Goal: Task Accomplishment & Management: Manage account settings

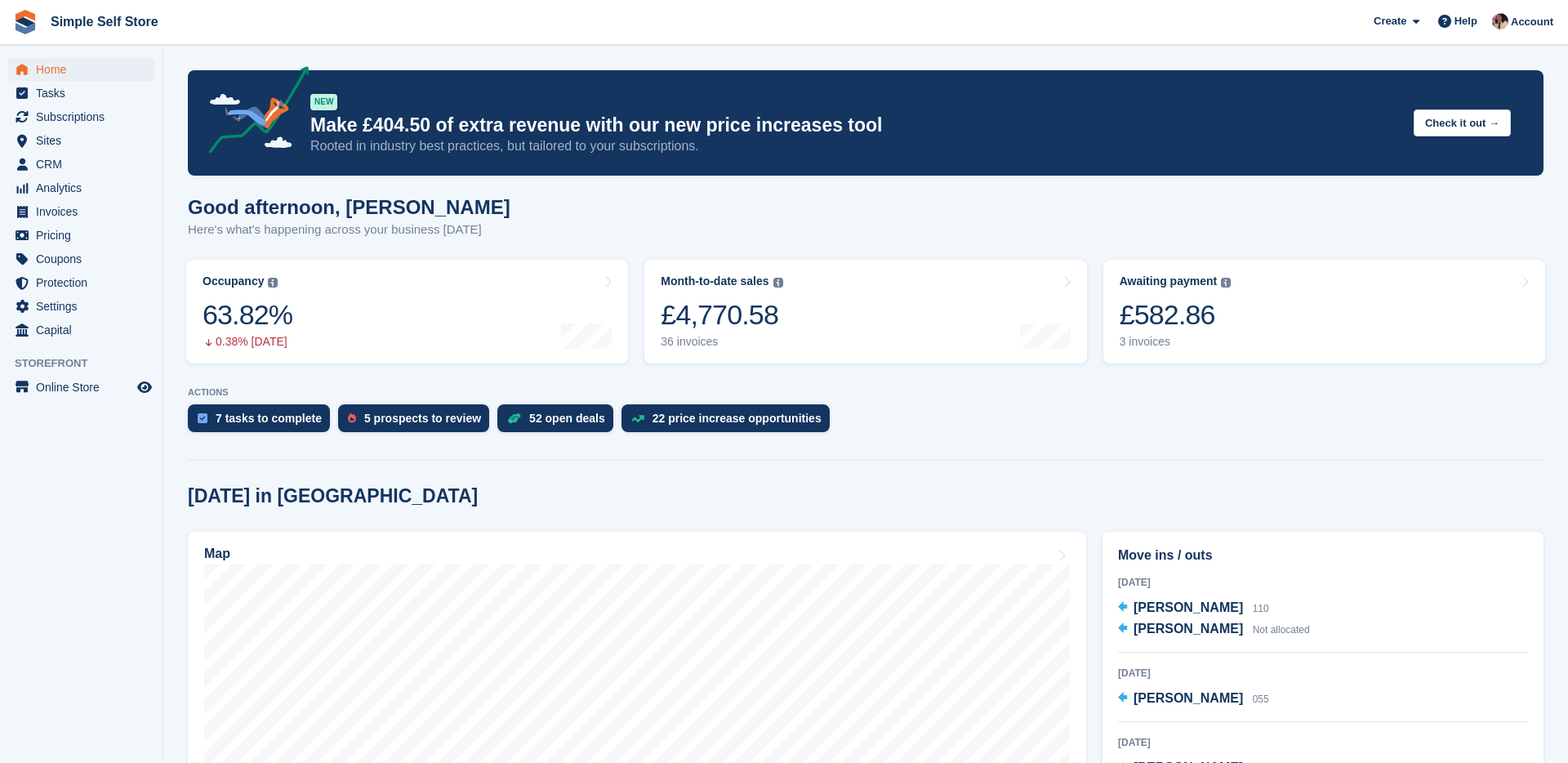
scroll to position [118, 0]
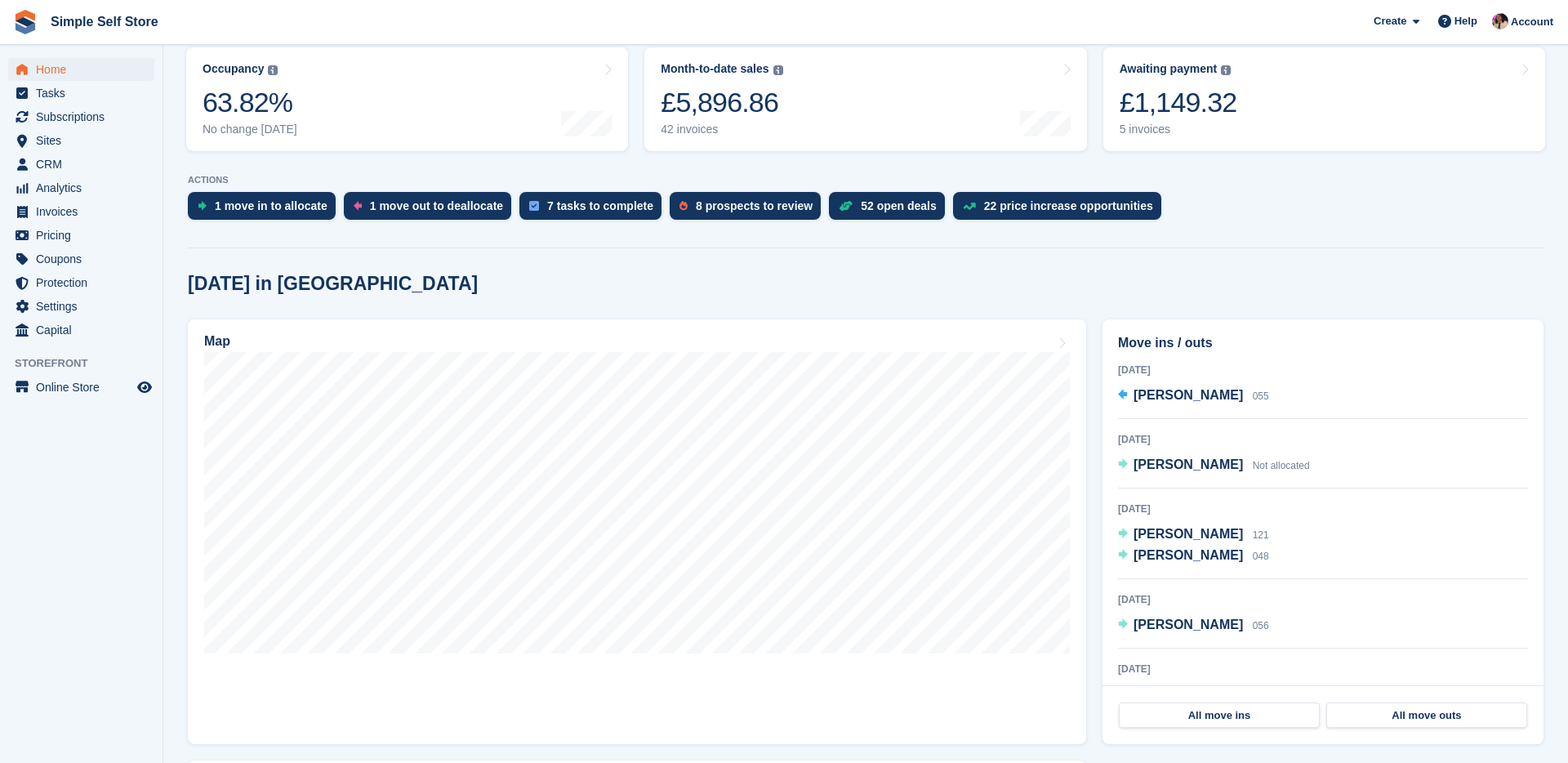
scroll to position [215, 0]
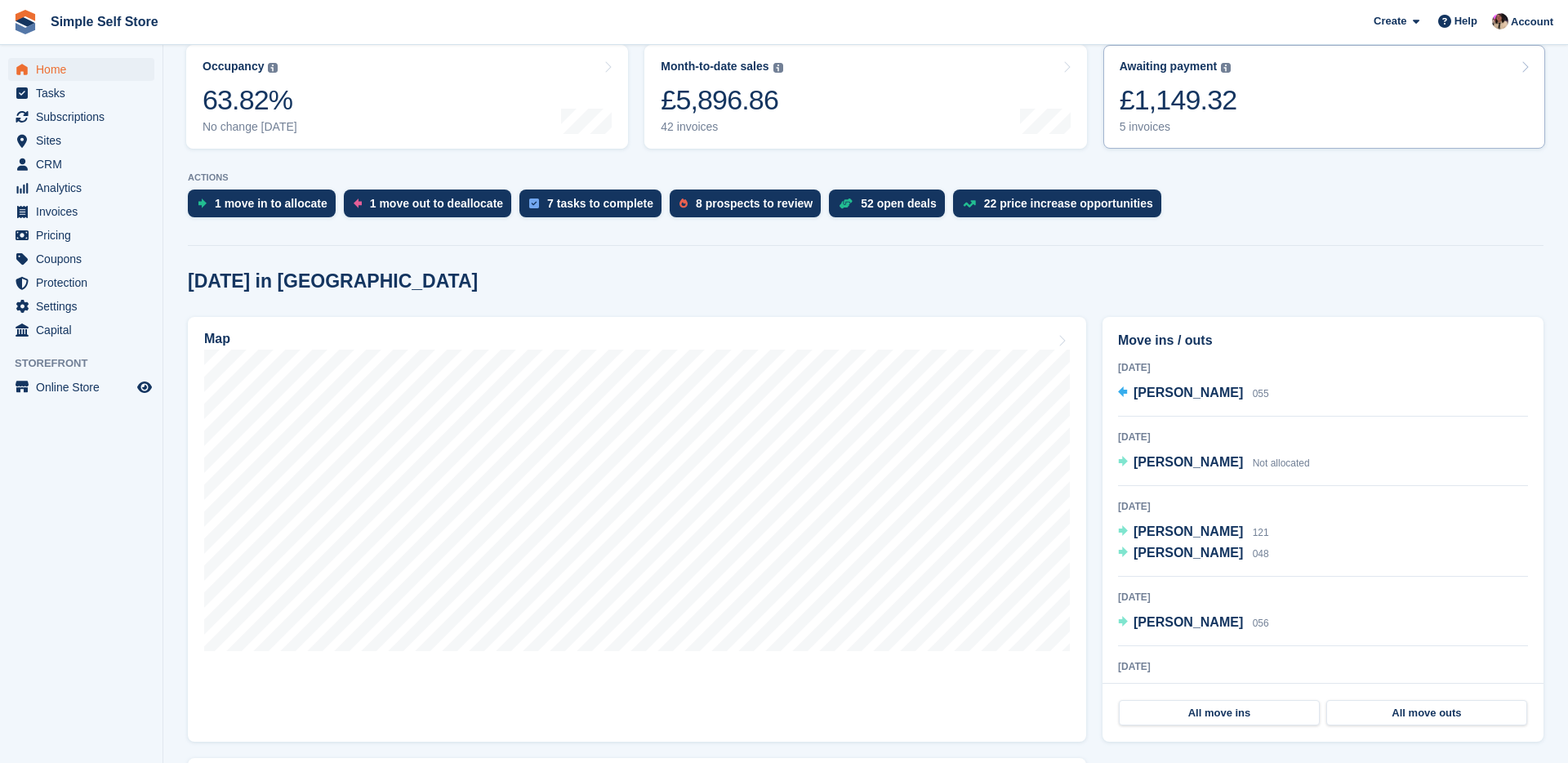
click at [1193, 118] on div "Awaiting payment The total outstanding balance on all open invoices. £1,149.32 …" at bounding box center [1178, 97] width 117 height 74
click at [770, 675] on link "Map" at bounding box center [637, 529] width 898 height 425
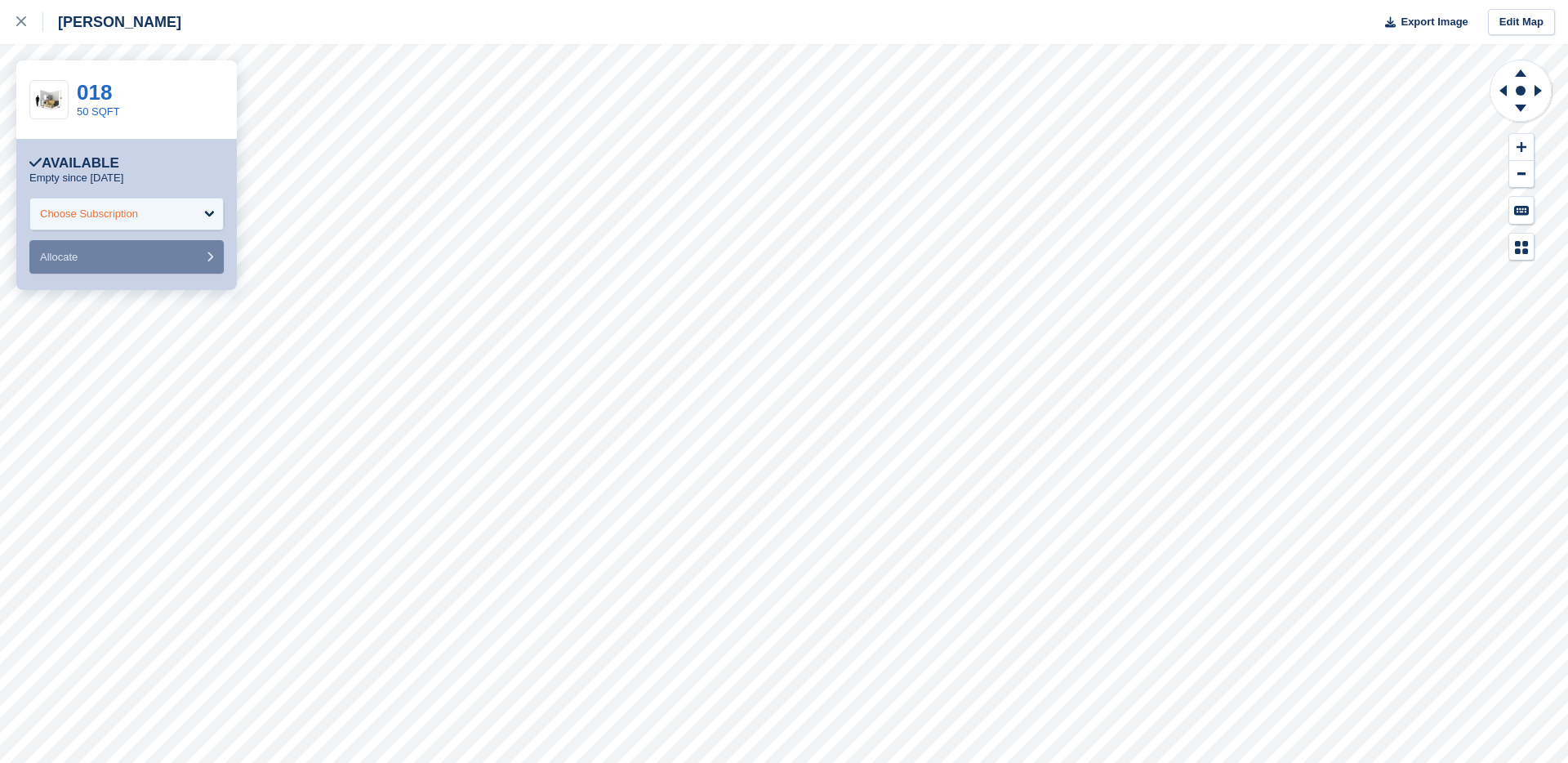
click at [208, 217] on div "Choose Subscription" at bounding box center [126, 214] width 194 height 33
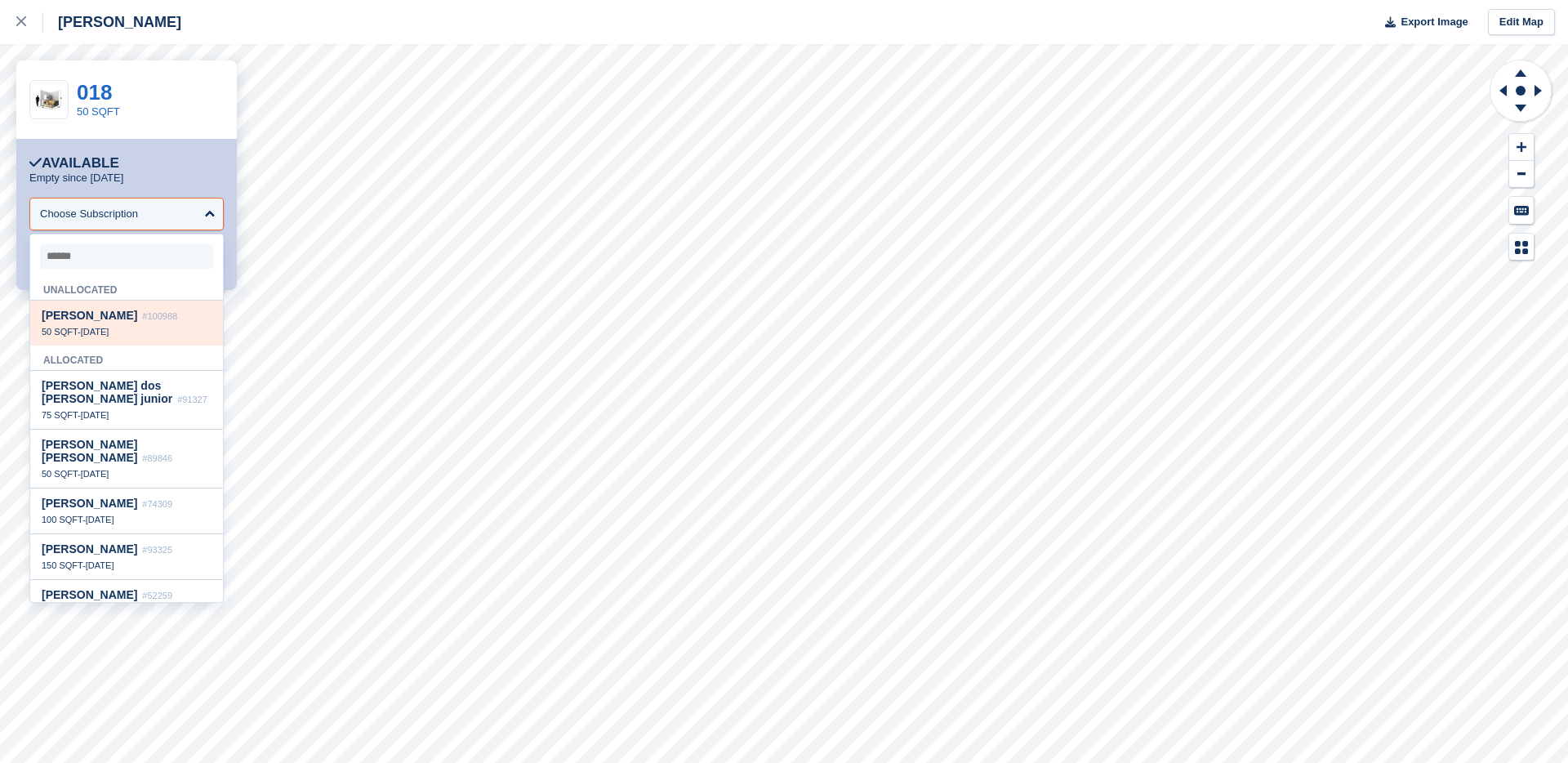
click at [164, 314] on div "Dana yousefi #100988" at bounding box center [126, 316] width 170 height 14
select select "******"
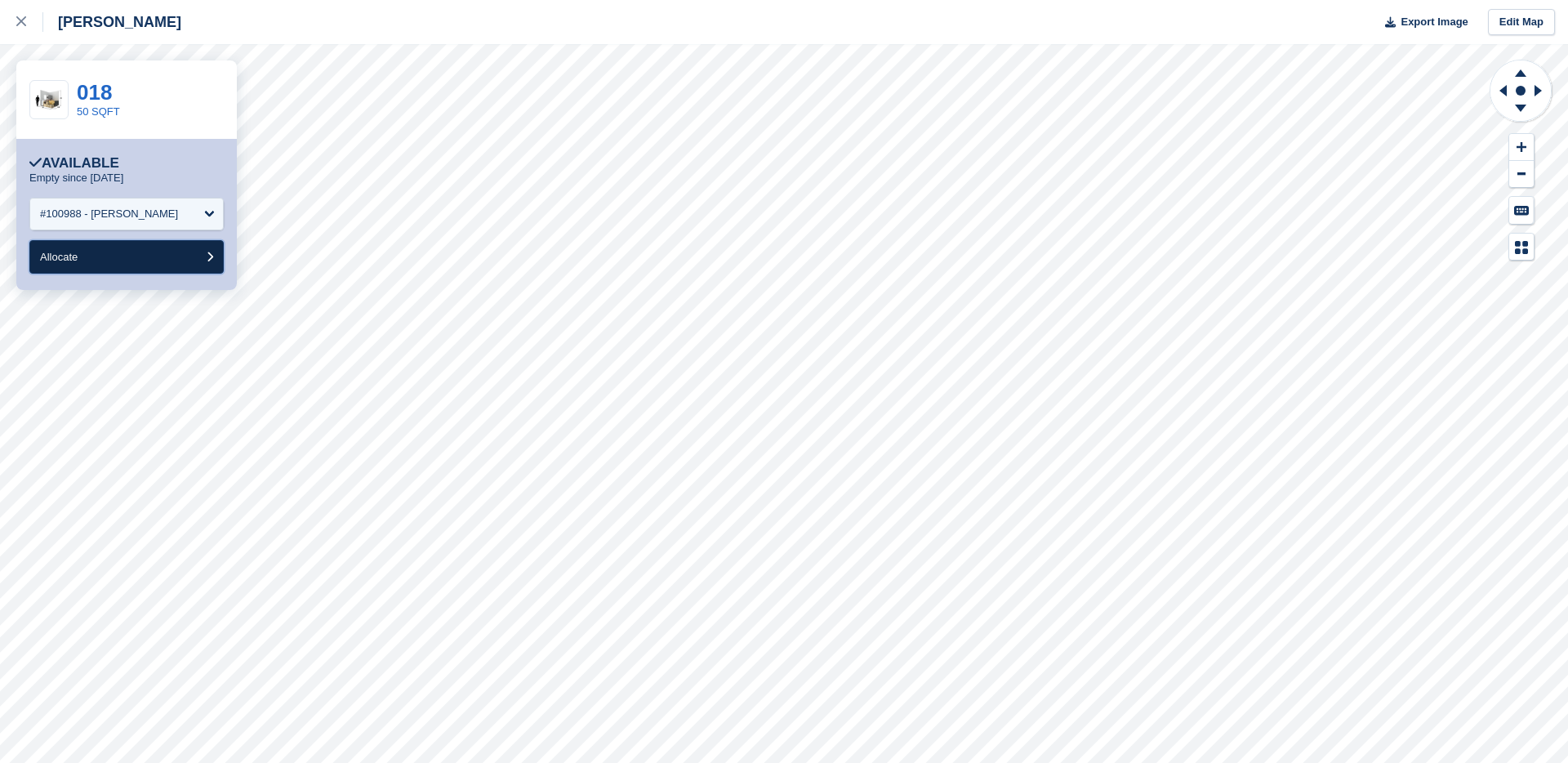
click at [161, 264] on button "Allocate" at bounding box center [126, 257] width 194 height 34
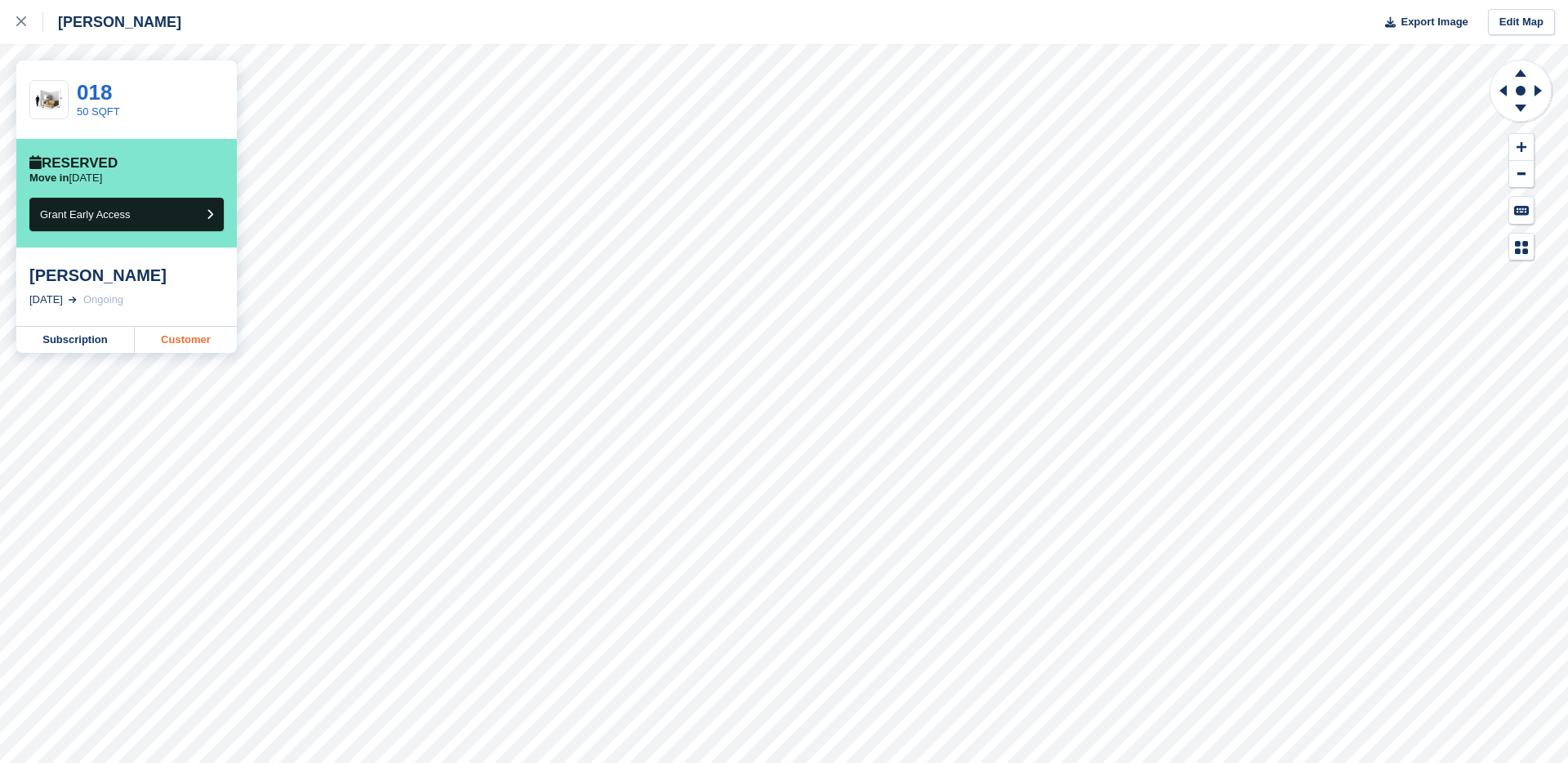
click at [161, 330] on link "Customer" at bounding box center [185, 340] width 102 height 26
click at [14, 23] on link at bounding box center [22, 22] width 43 height 44
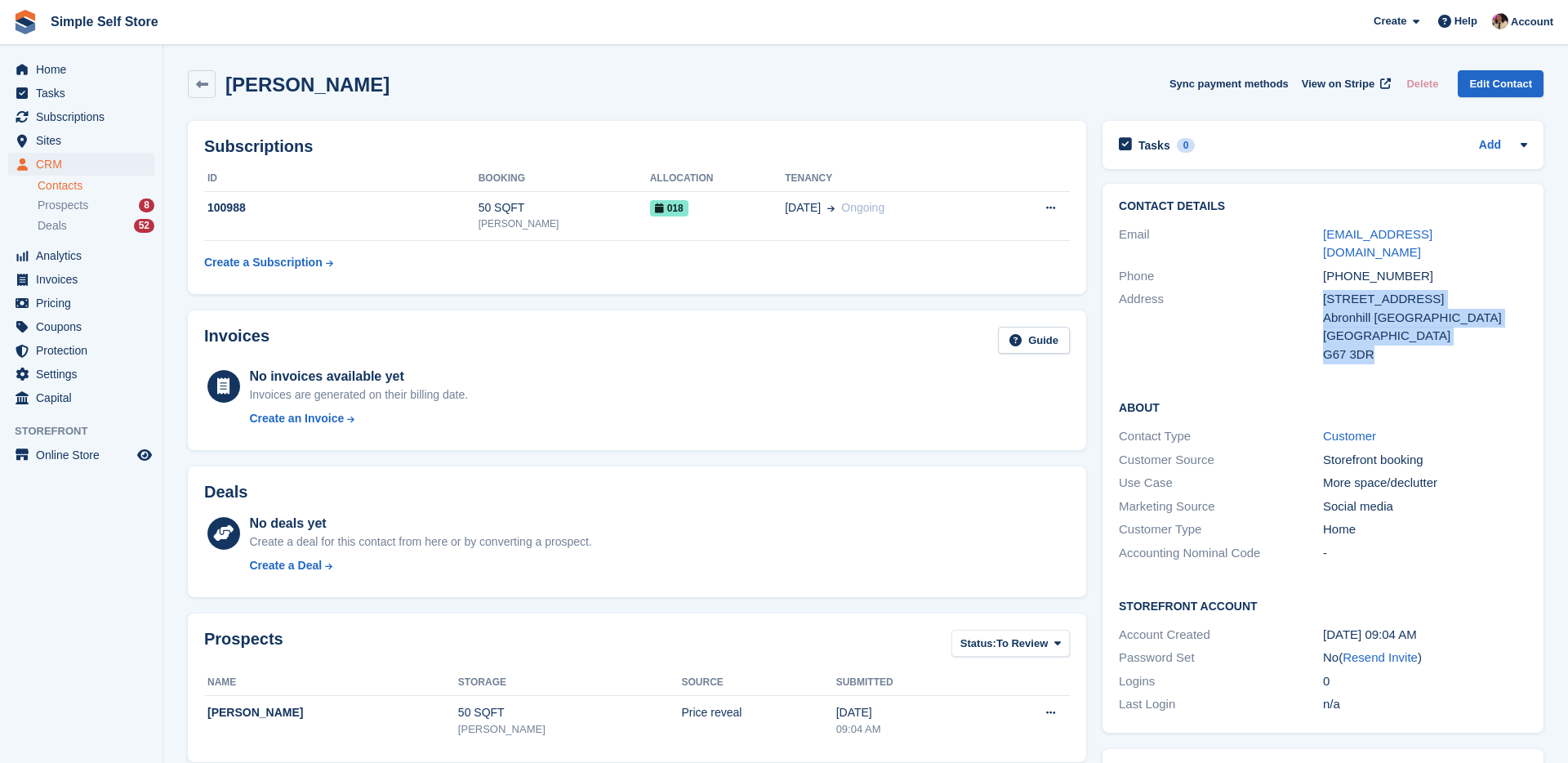
drag, startPoint x: 1376, startPoint y: 335, endPoint x: 1307, endPoint y: 334, distance: 69.0
click at [1307, 334] on div "Address 48 spruce road Abronhill glasgow United Kingdom G67 3DR" at bounding box center [1323, 327] width 409 height 78
copy div "48 spruce road Abronhill glasgow United Kingdom G67 3DR"
click at [86, 71] on span "Home" at bounding box center [85, 69] width 98 height 23
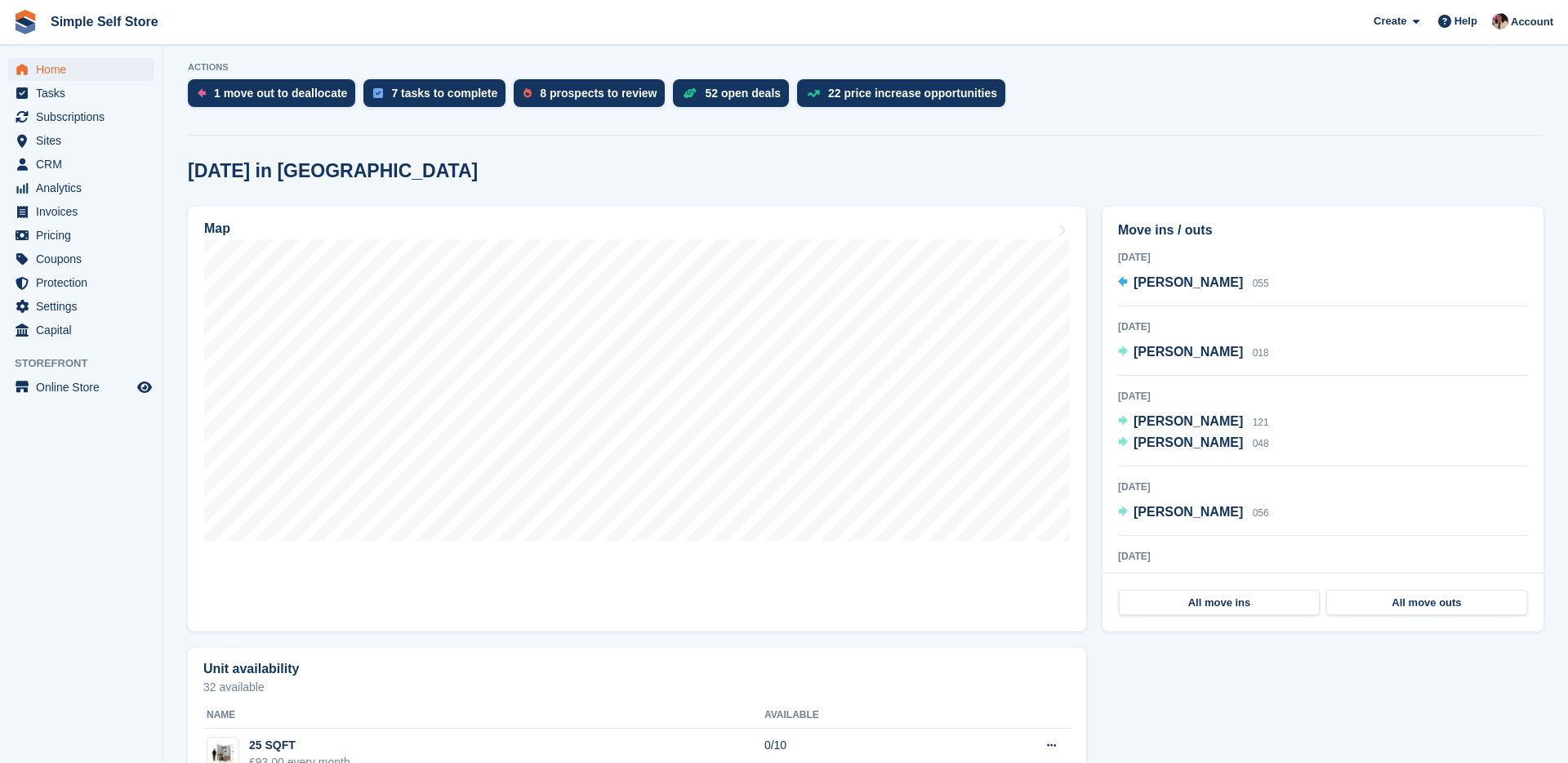
scroll to position [329, 0]
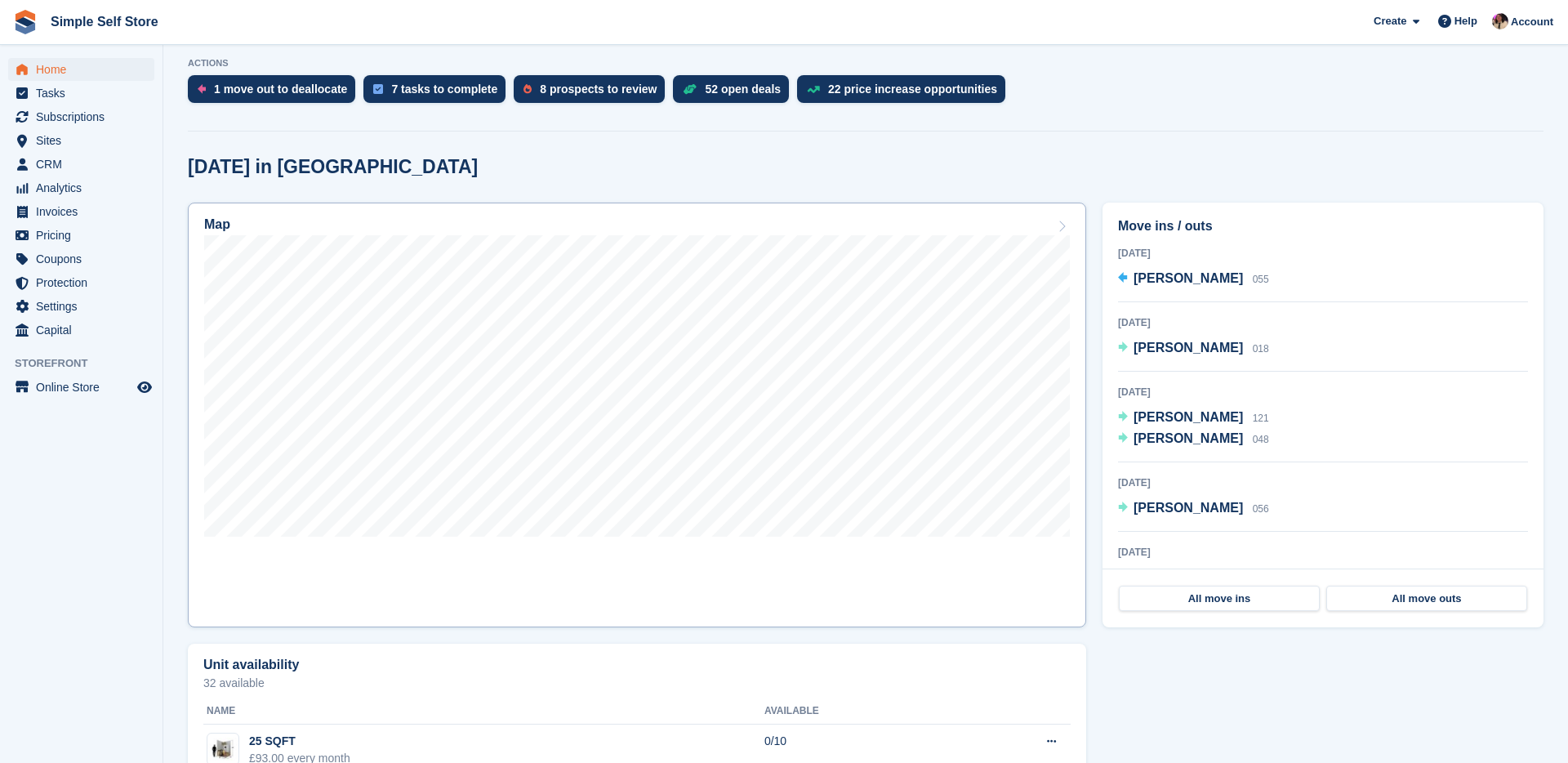
click at [794, 564] on link "Map" at bounding box center [637, 415] width 898 height 425
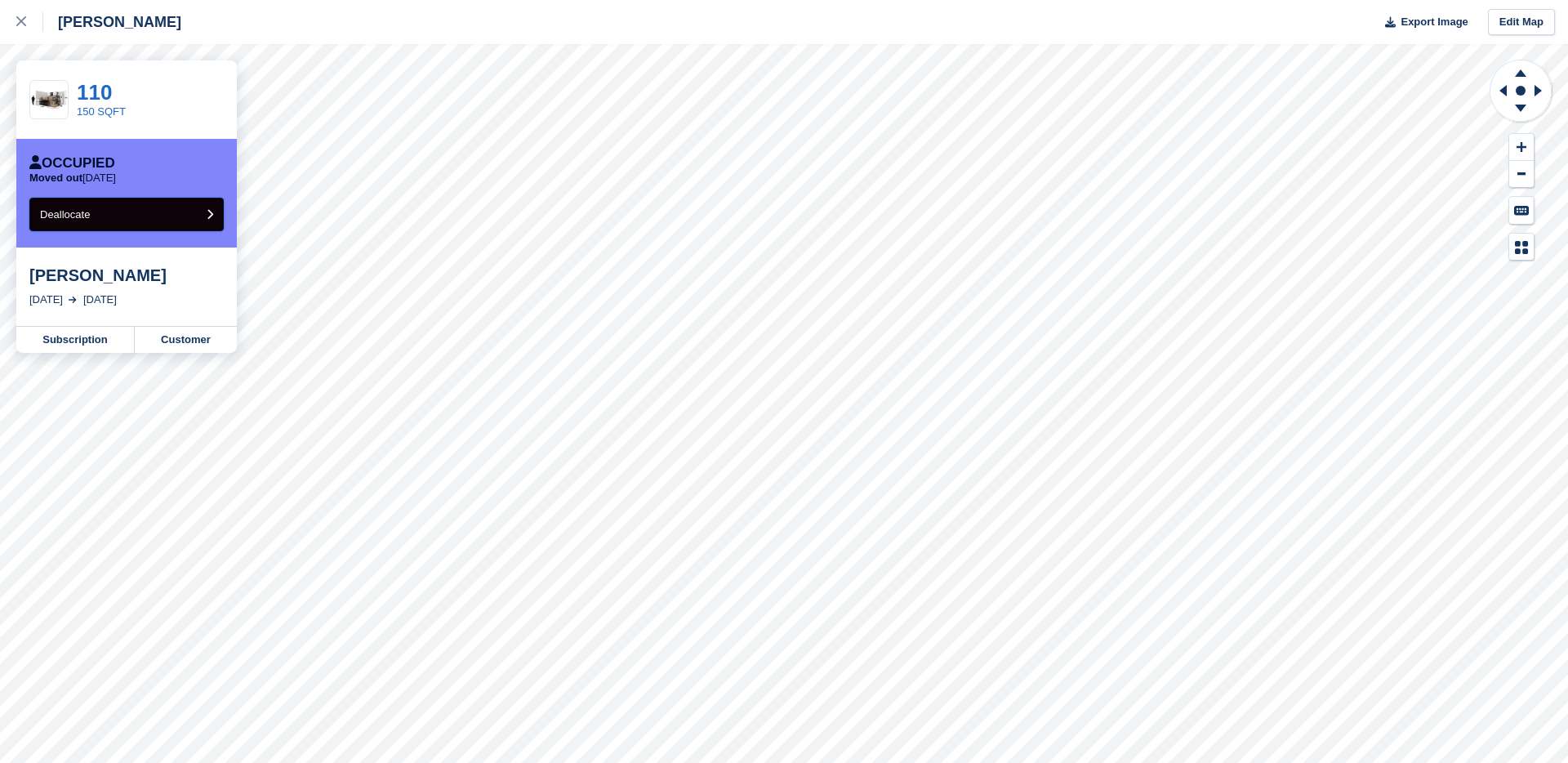
click at [115, 225] on button "Deallocate" at bounding box center [126, 214] width 194 height 34
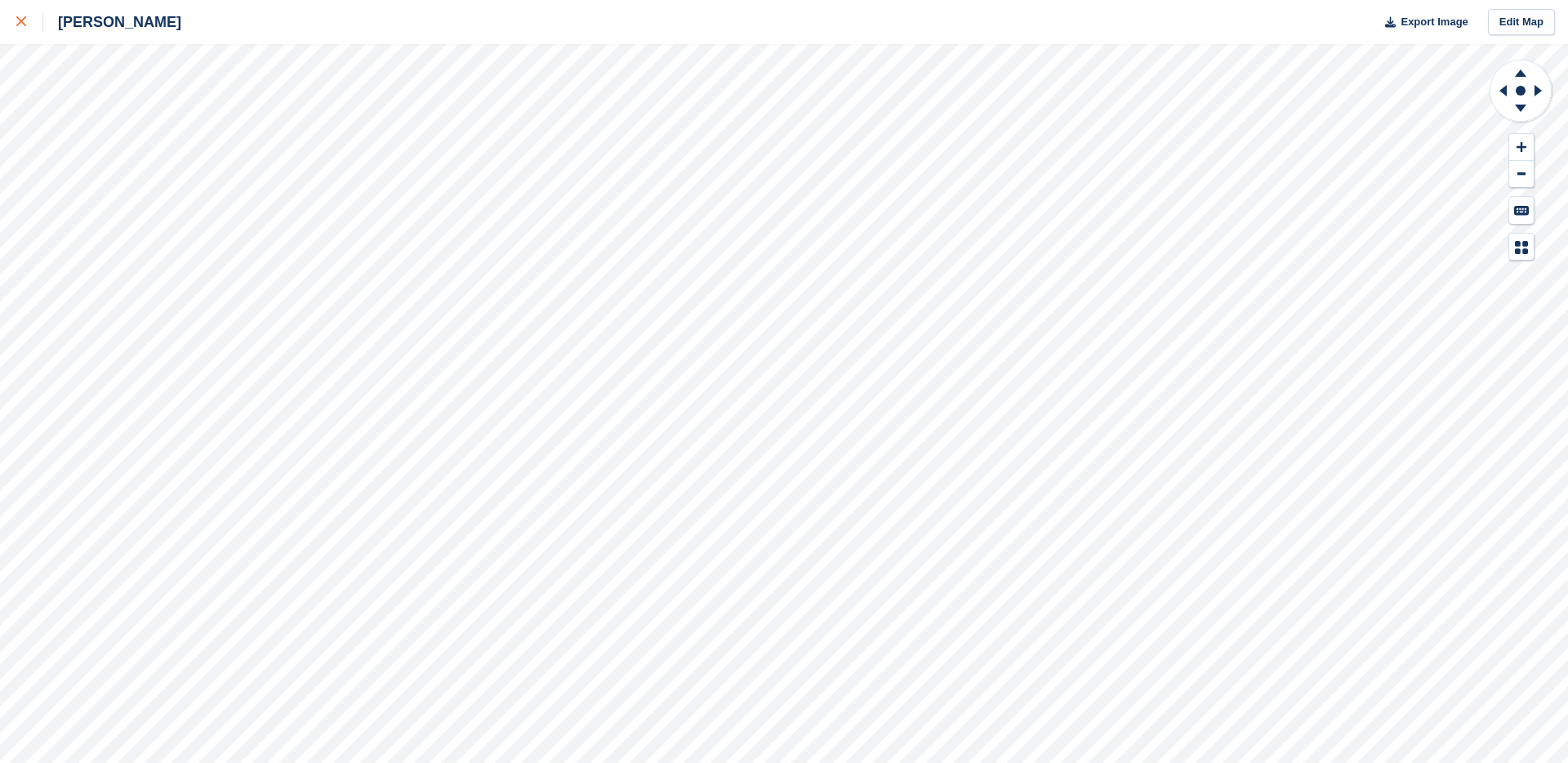
click at [25, 21] on icon at bounding box center [21, 21] width 9 height 9
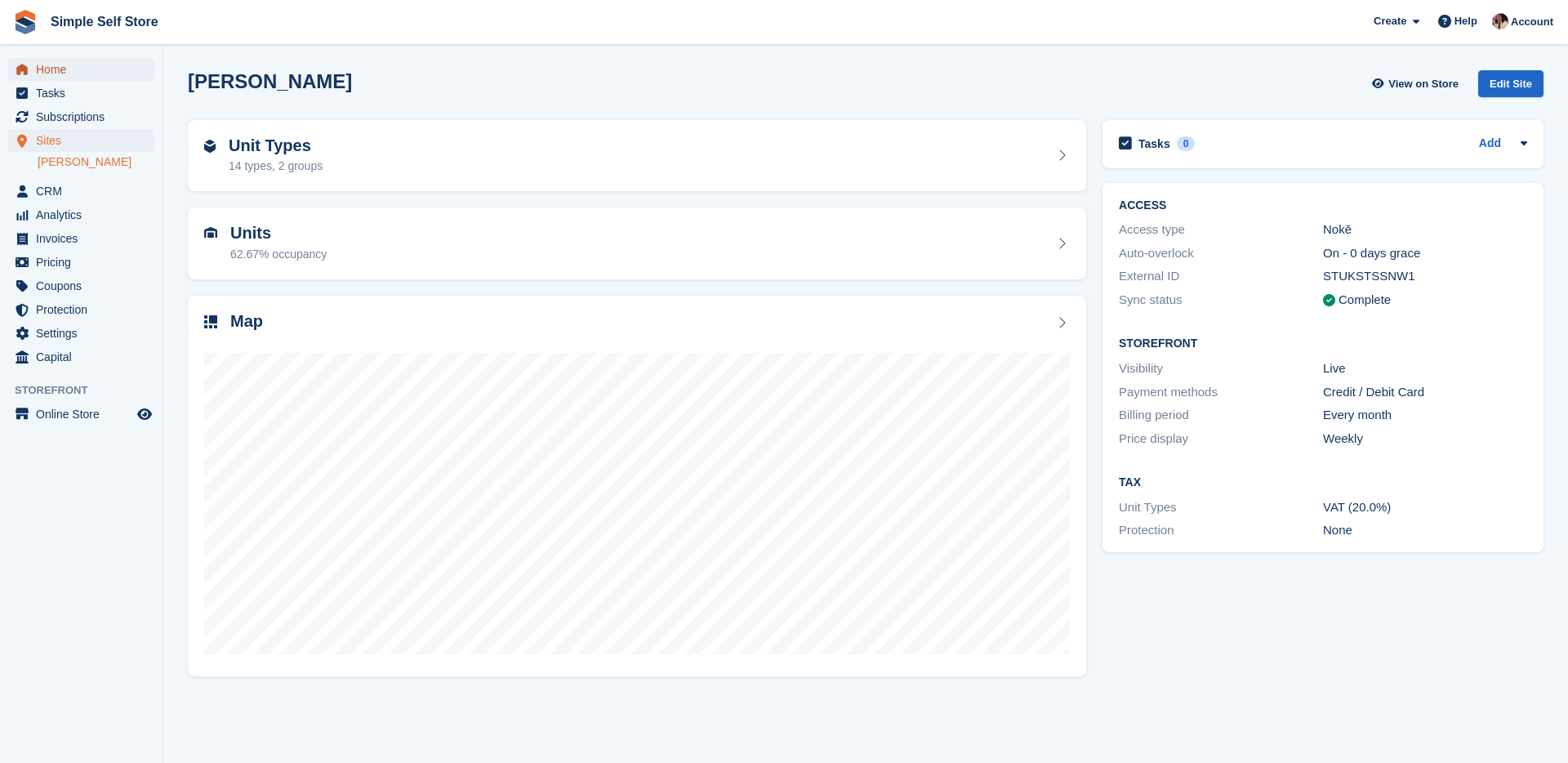
click at [57, 76] on span "Home" at bounding box center [85, 69] width 98 height 23
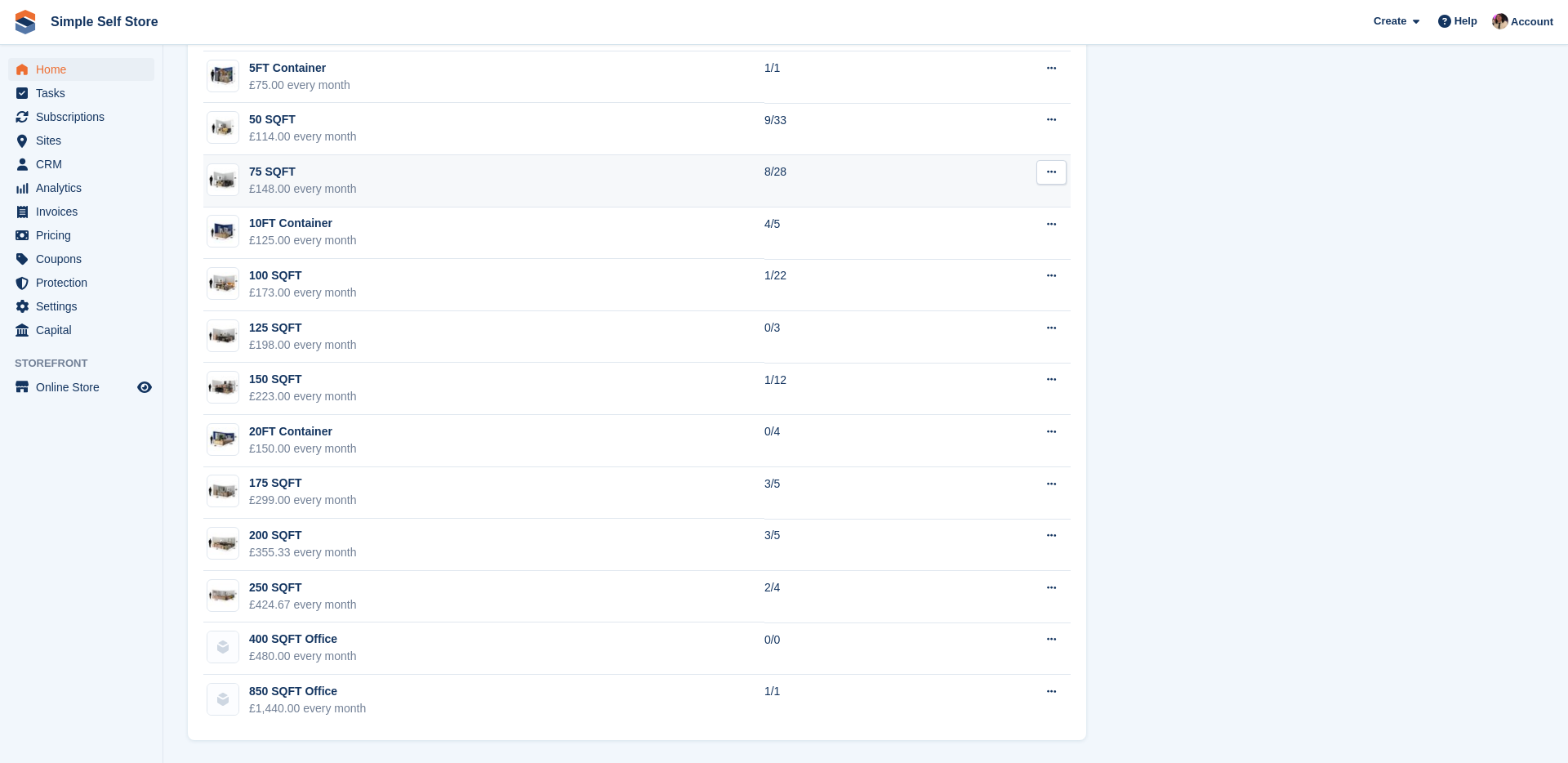
scroll to position [1055, 0]
